Goal: Task Accomplishment & Management: Use online tool/utility

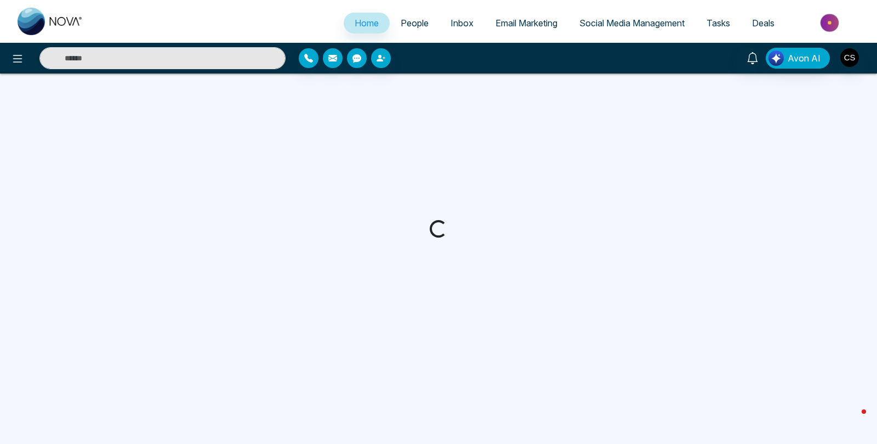
select select "*"
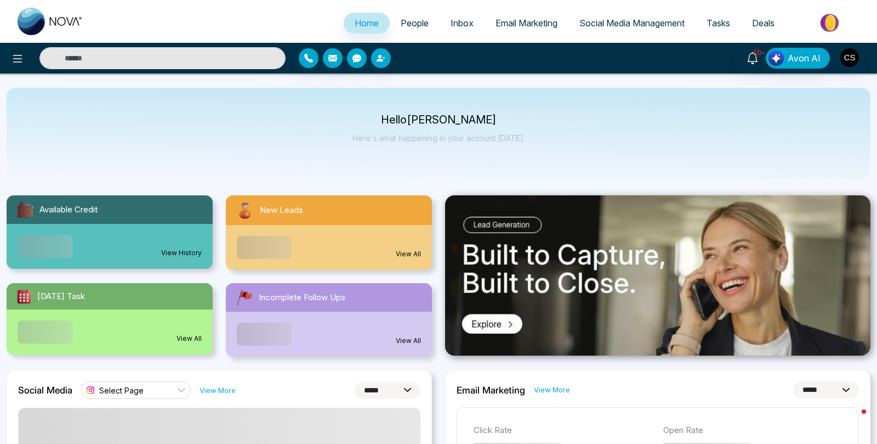
click at [405, 24] on span "People" at bounding box center [415, 23] width 28 height 11
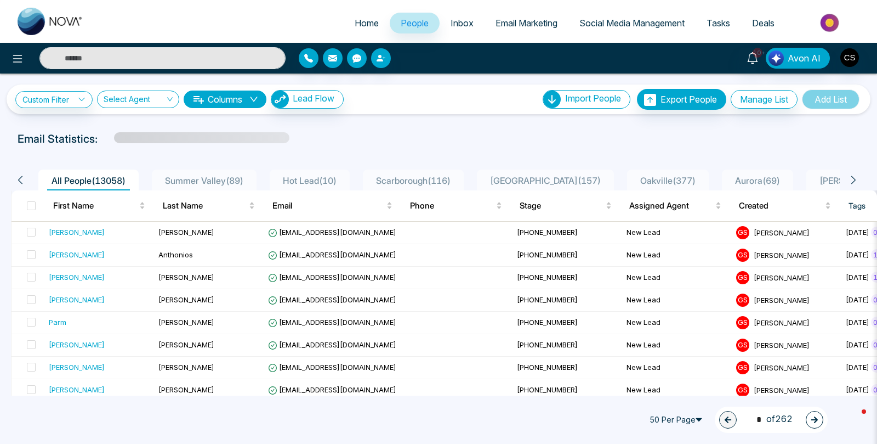
click at [231, 181] on span "Summer Valley ( 89 )" at bounding box center [204, 180] width 87 height 11
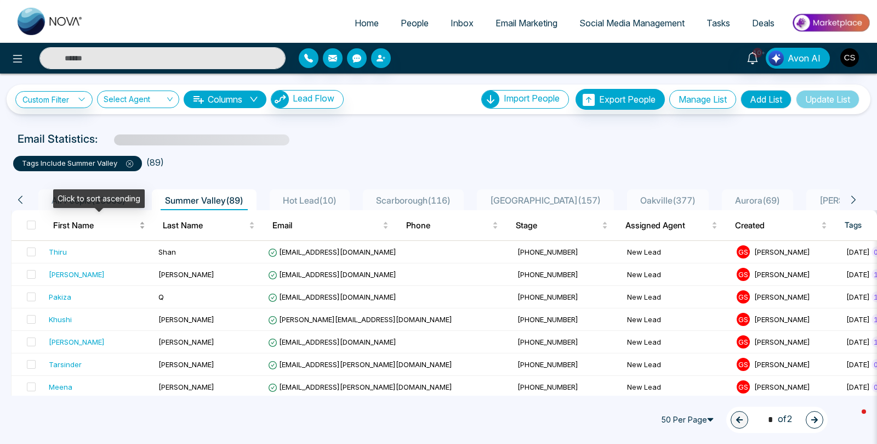
click at [79, 212] on div "Click to sort ascending" at bounding box center [99, 202] width 92 height 26
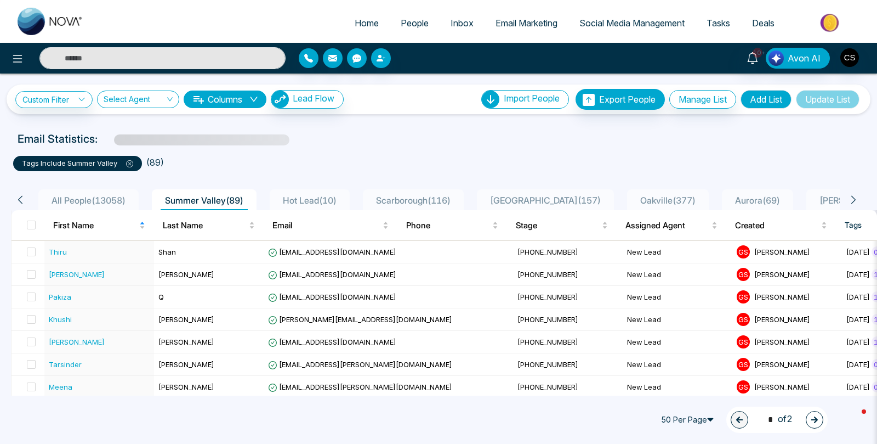
click at [99, 203] on span "All People ( 13058 )" at bounding box center [88, 200] width 83 height 11
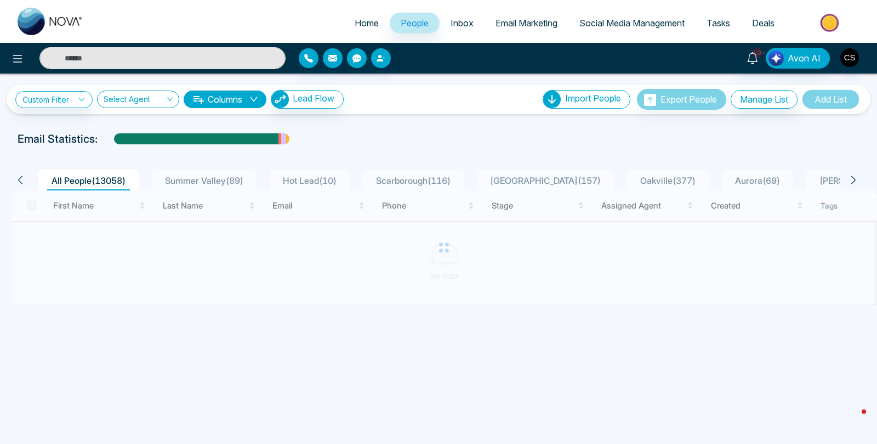
click at [462, 25] on span "Inbox" at bounding box center [462, 23] width 23 height 11
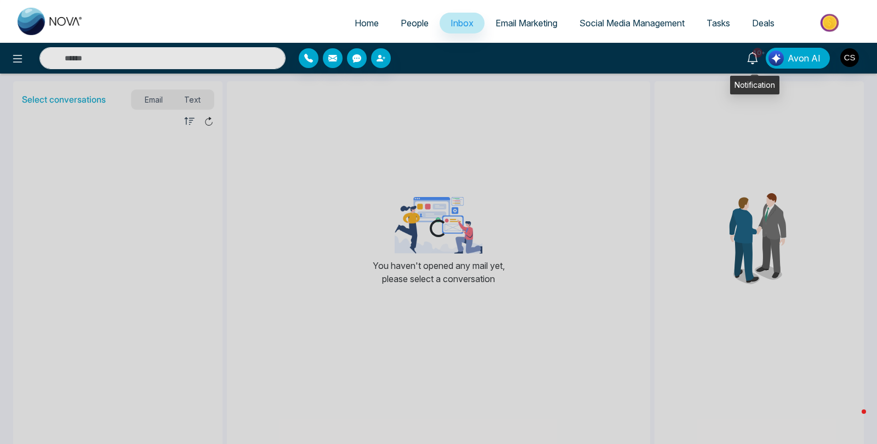
click at [752, 58] on icon at bounding box center [752, 58] width 10 height 12
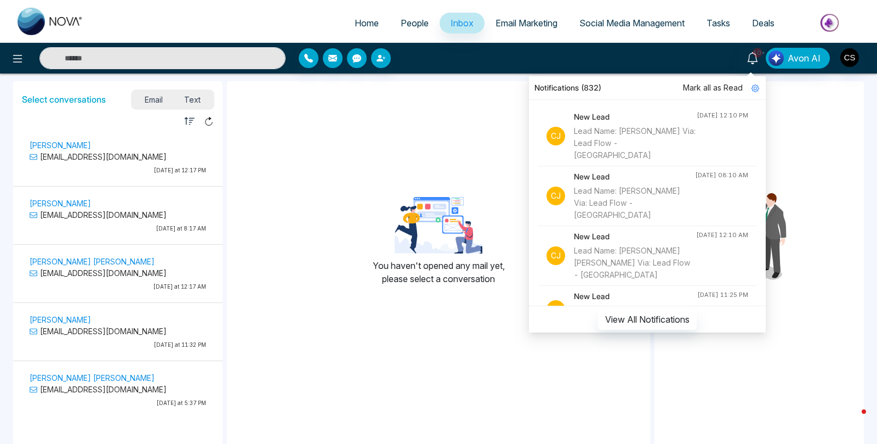
click at [675, 139] on div "Lead Name: [PERSON_NAME] Via: Lead Flow - [GEOGRAPHIC_DATA]" at bounding box center [635, 143] width 123 height 36
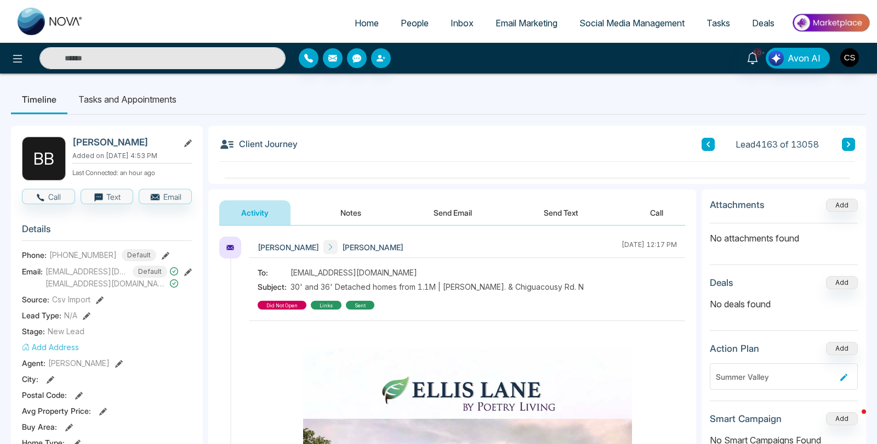
click at [525, 20] on span "Email Marketing" at bounding box center [527, 23] width 62 height 11
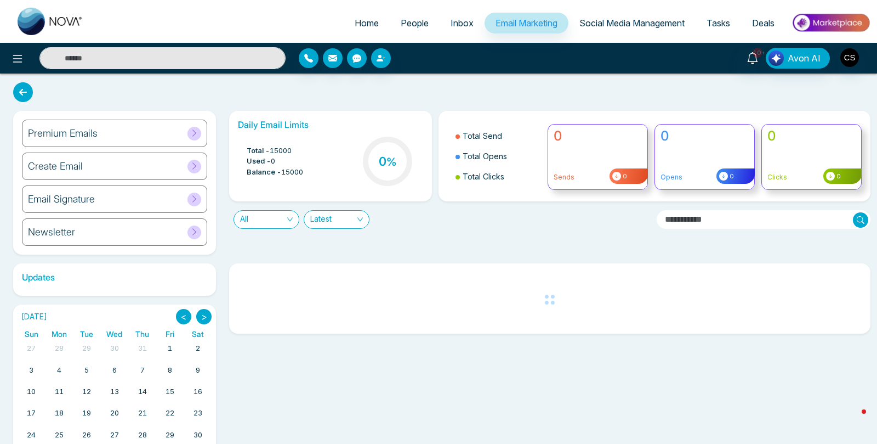
click at [590, 19] on span "Social Media Management" at bounding box center [632, 23] width 105 height 11
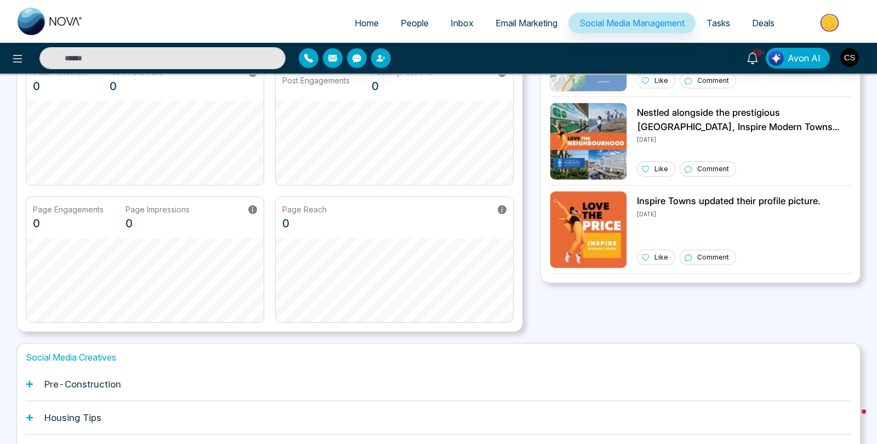
scroll to position [224, 0]
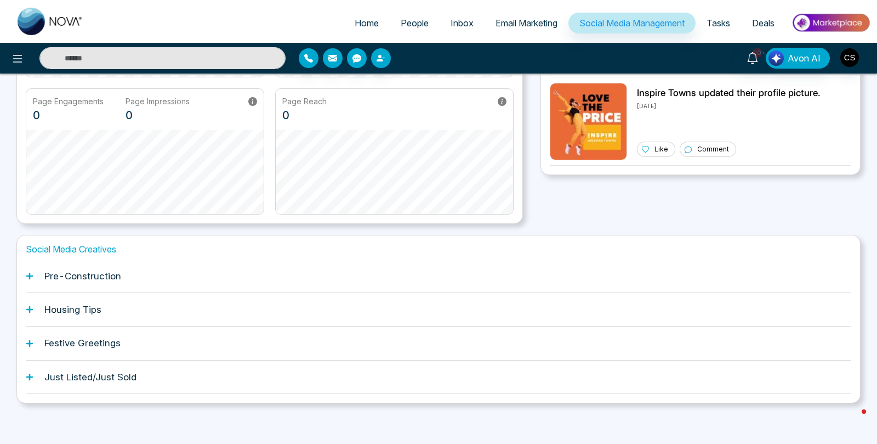
click at [64, 275] on h1 "Pre-Construction" at bounding box center [82, 275] width 77 height 11
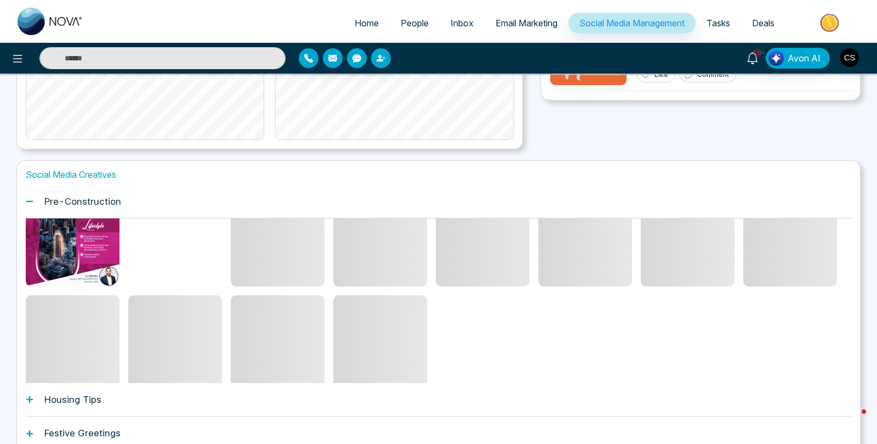
scroll to position [161, 0]
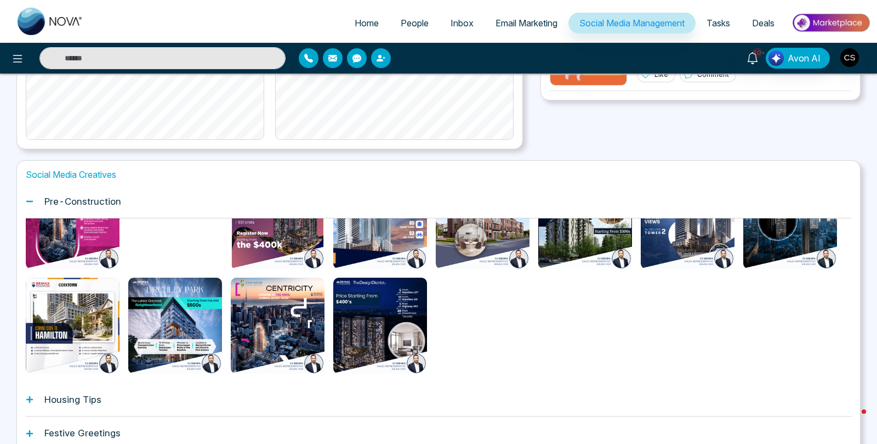
click at [140, 390] on div "Housing Tips" at bounding box center [439, 399] width 826 height 33
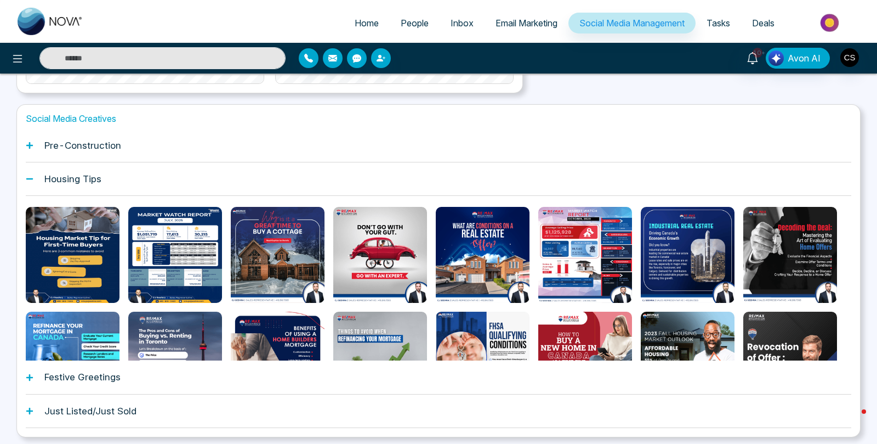
scroll to position [2, 0]
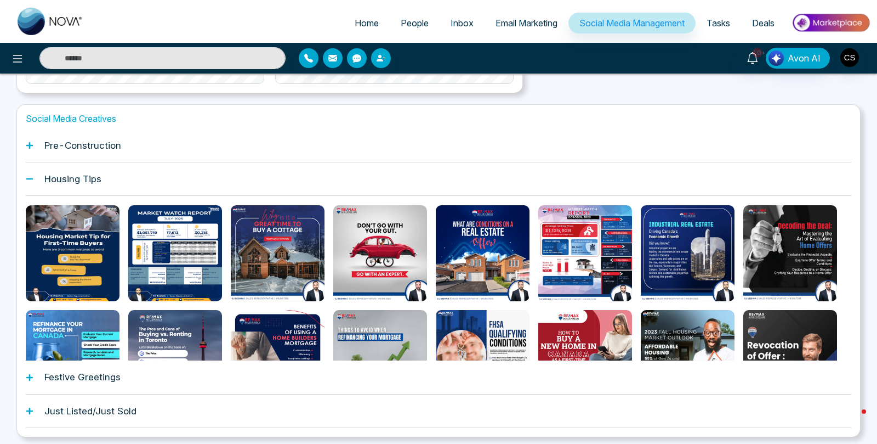
click at [88, 374] on h1 "Festive Greetings" at bounding box center [82, 376] width 76 height 11
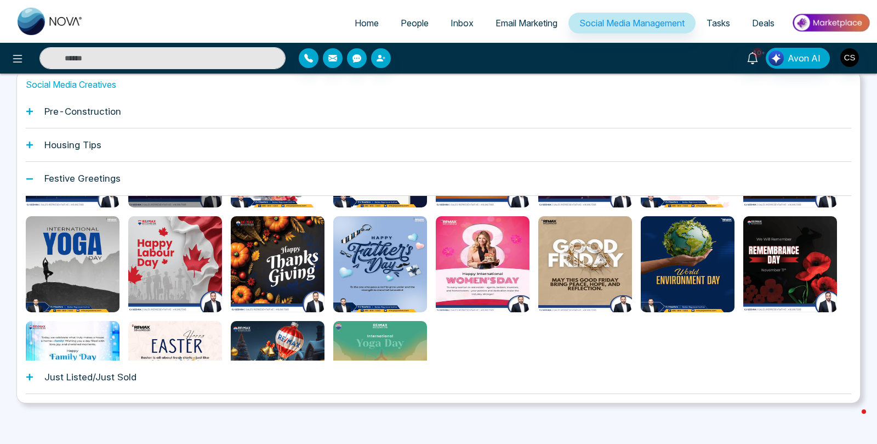
scroll to position [267, 0]
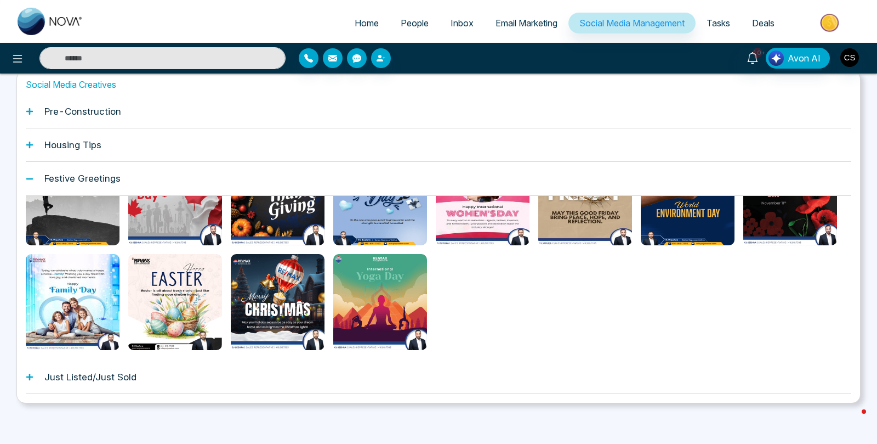
click at [126, 376] on h1 "Just Listed/Just Sold" at bounding box center [90, 376] width 92 height 11
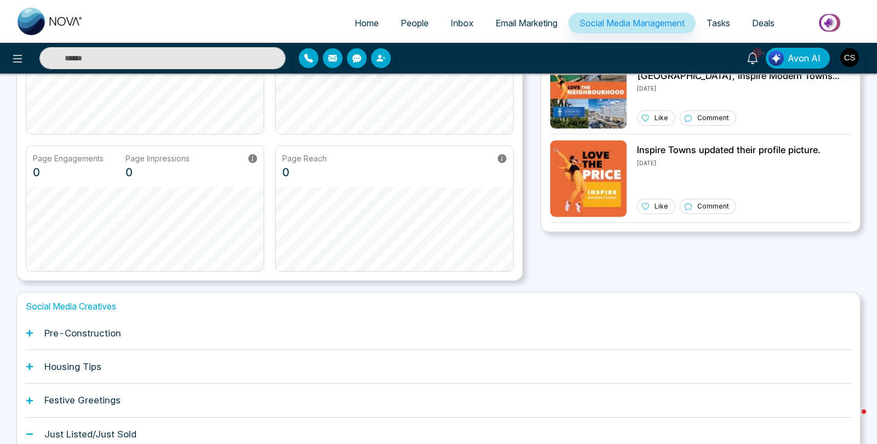
scroll to position [154, 0]
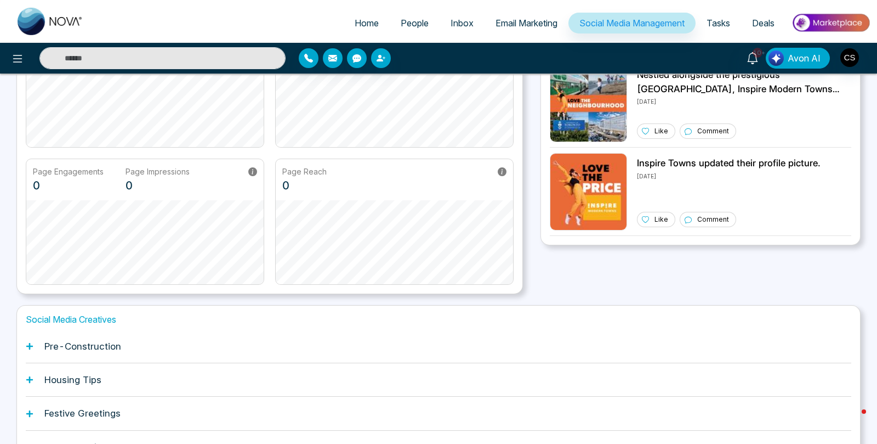
click at [110, 345] on h1 "Pre-Construction" at bounding box center [82, 345] width 77 height 11
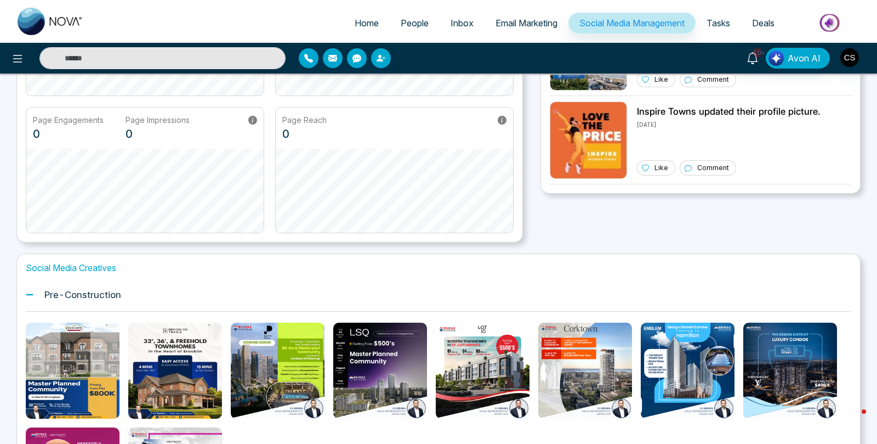
scroll to position [0, 0]
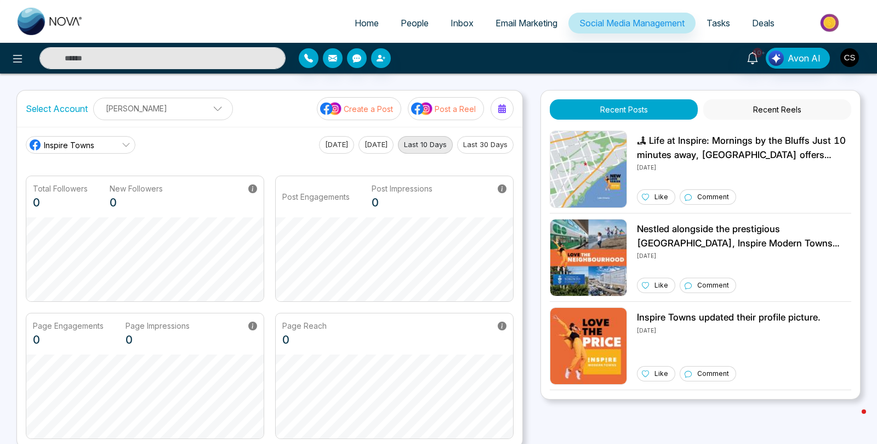
click at [362, 22] on span "Home" at bounding box center [367, 23] width 24 height 11
select select "*"
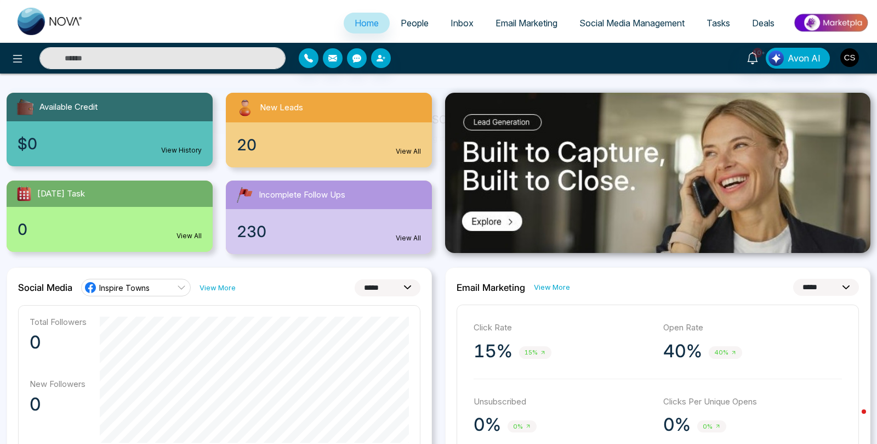
scroll to position [94, 0]
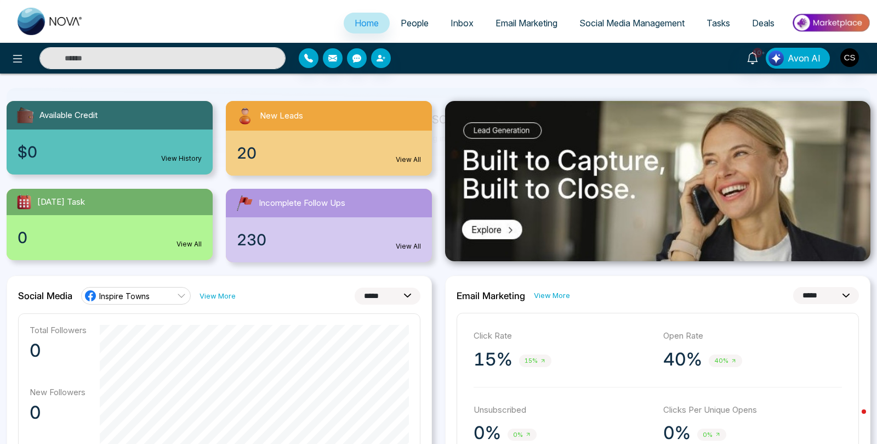
click at [530, 19] on span "Email Marketing" at bounding box center [527, 23] width 62 height 11
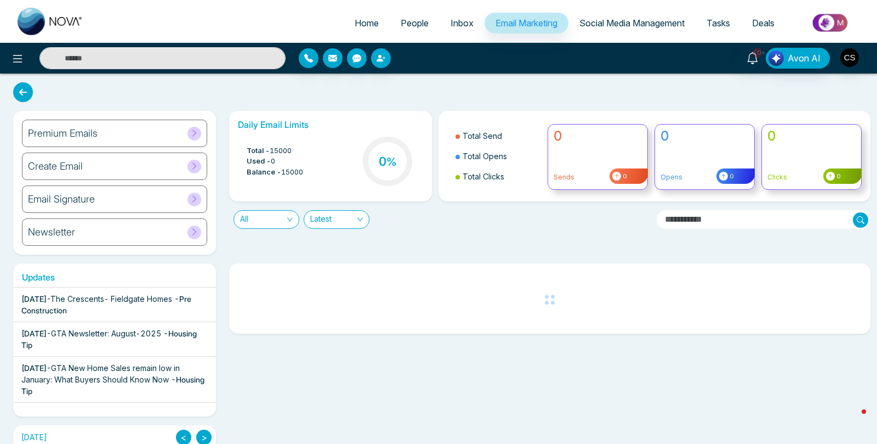
click at [86, 130] on h6 "Premium Emails" at bounding box center [63, 133] width 70 height 12
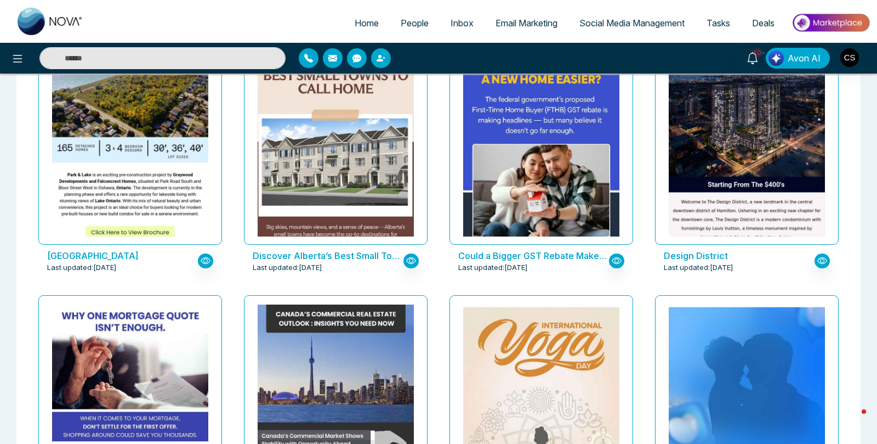
scroll to position [1606, 0]
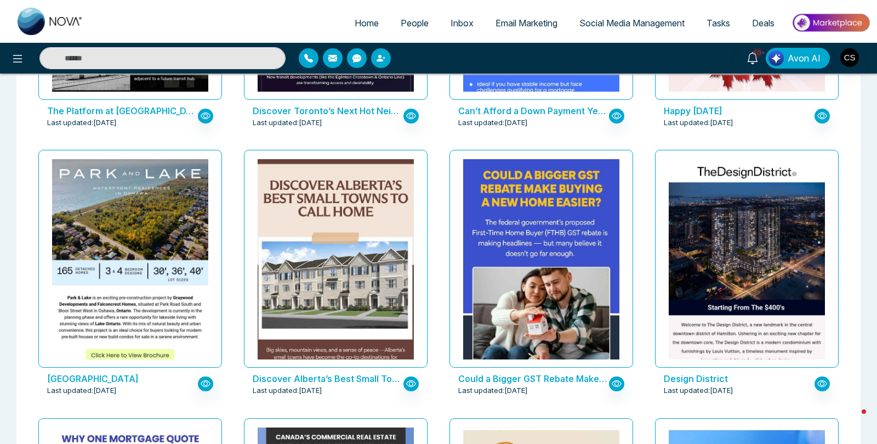
click at [513, 26] on span "Email Marketing" at bounding box center [527, 23] width 62 height 11
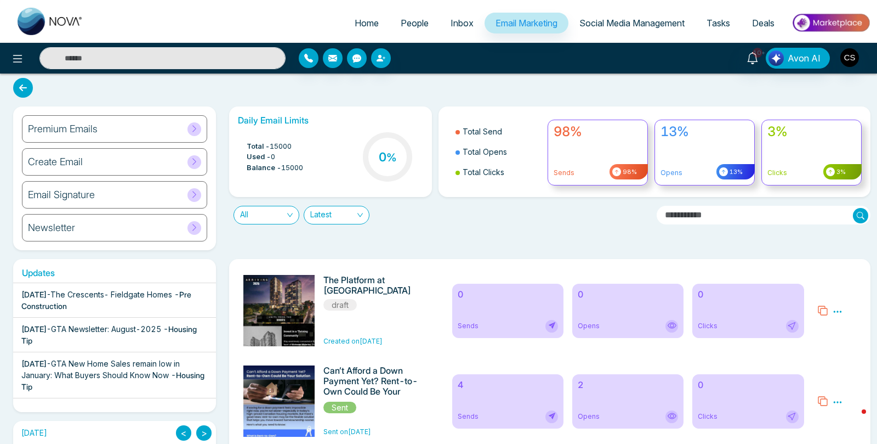
scroll to position [8, 0]
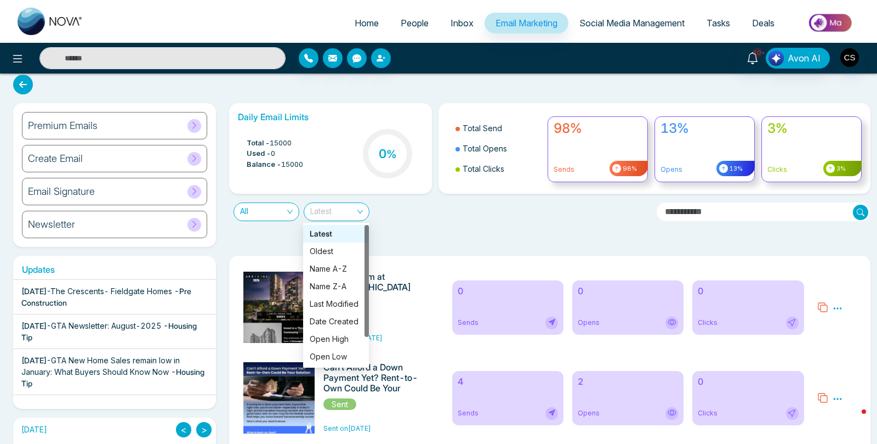
click at [339, 206] on span "Latest" at bounding box center [336, 212] width 53 height 18
click at [293, 209] on div "All" at bounding box center [267, 211] width 66 height 19
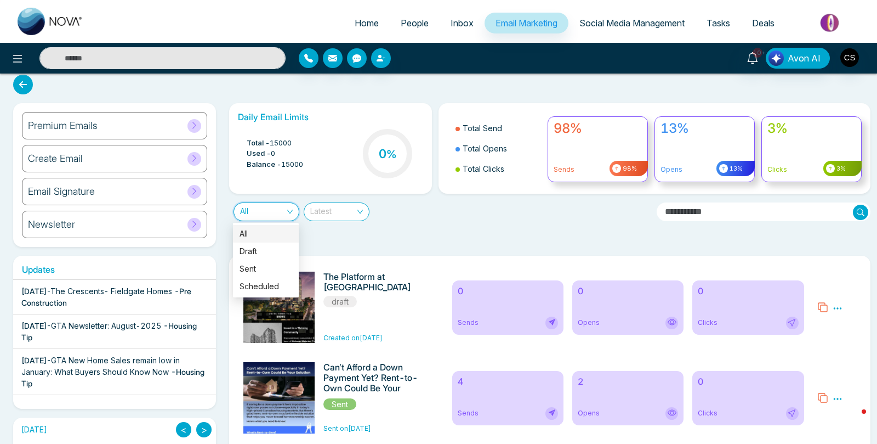
click at [363, 213] on div "Latest" at bounding box center [337, 211] width 66 height 19
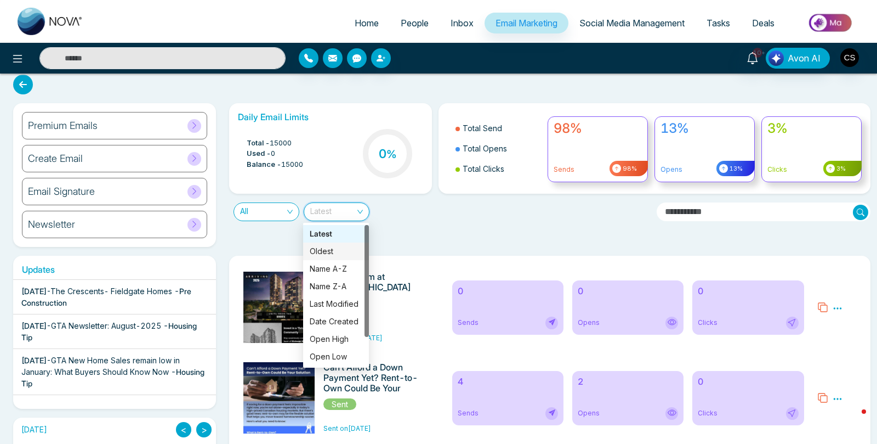
click at [411, 232] on div "Daily Email Limits Total - 15000 Used - 0 Balance - 15000 0 % Total Send Total …" at bounding box center [547, 175] width 648 height 144
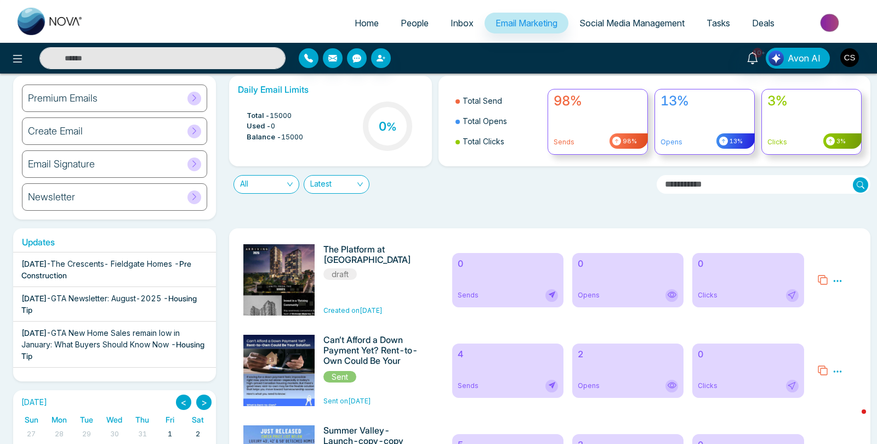
scroll to position [0, 0]
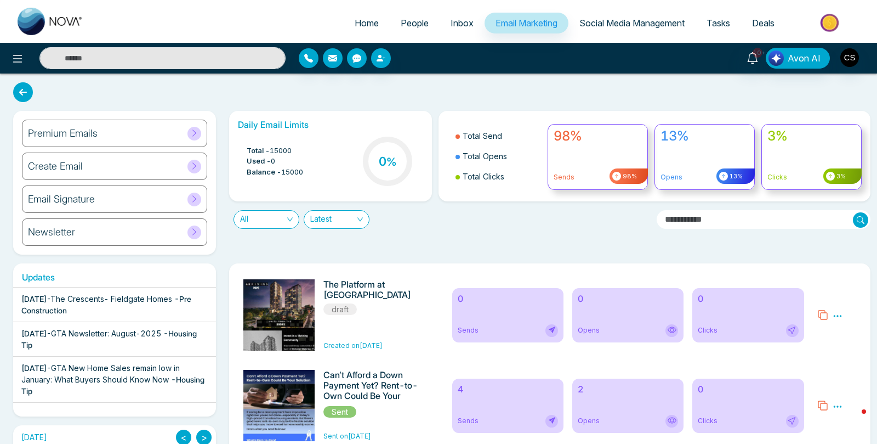
click at [150, 139] on div "Premium Emails" at bounding box center [114, 133] width 185 height 27
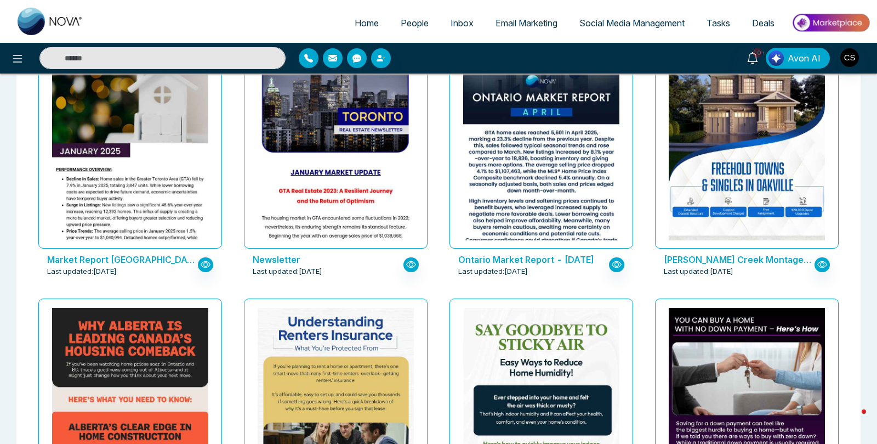
scroll to position [891, 0]
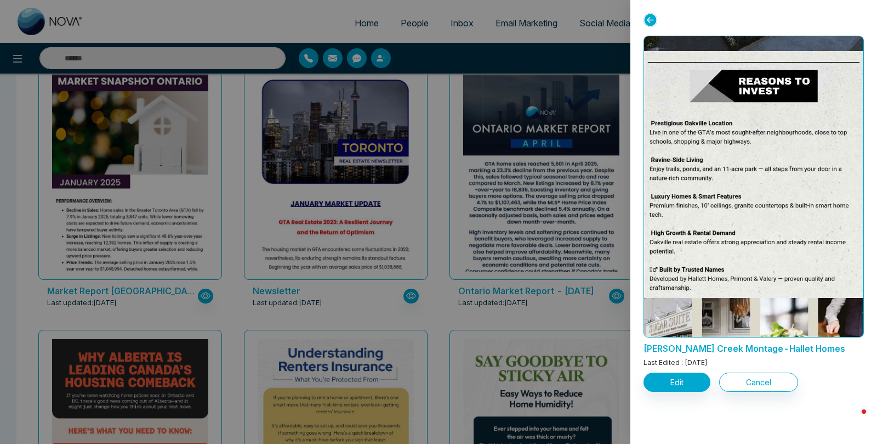
scroll to position [0, 0]
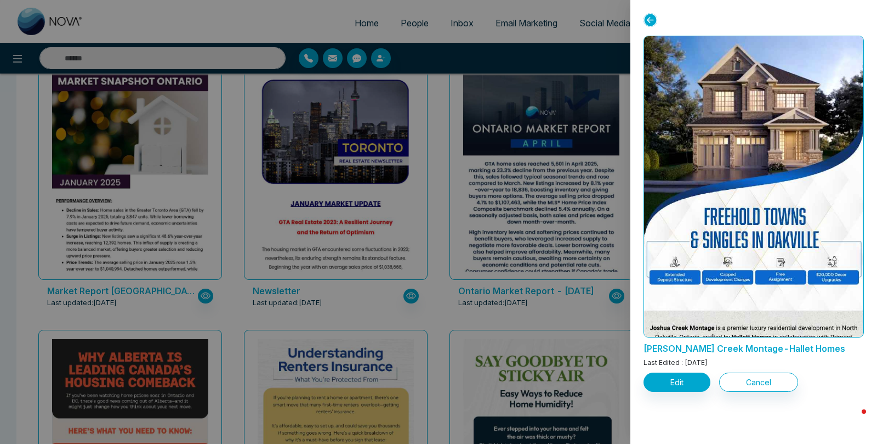
click at [604, 58] on div at bounding box center [438, 222] width 877 height 444
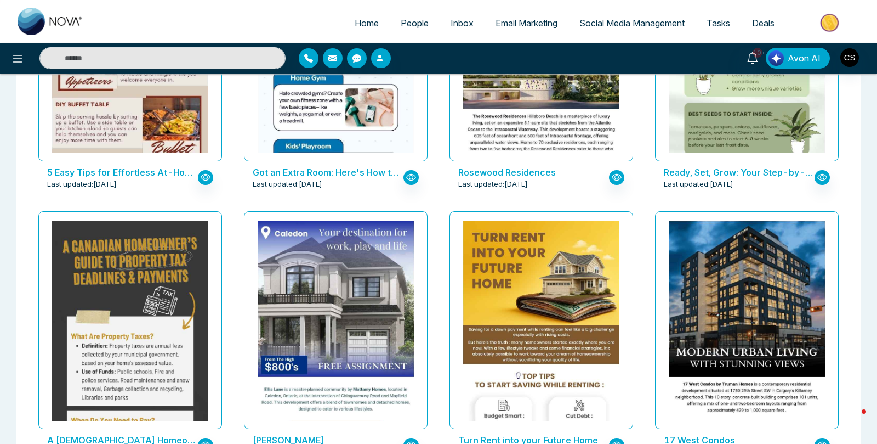
scroll to position [5833, 0]
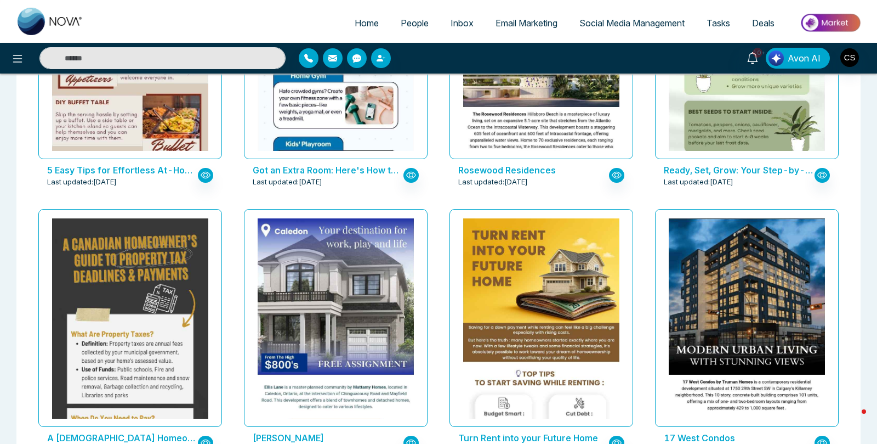
click at [409, 24] on span "People" at bounding box center [415, 23] width 28 height 11
